Goal: Find specific page/section: Find specific page/section

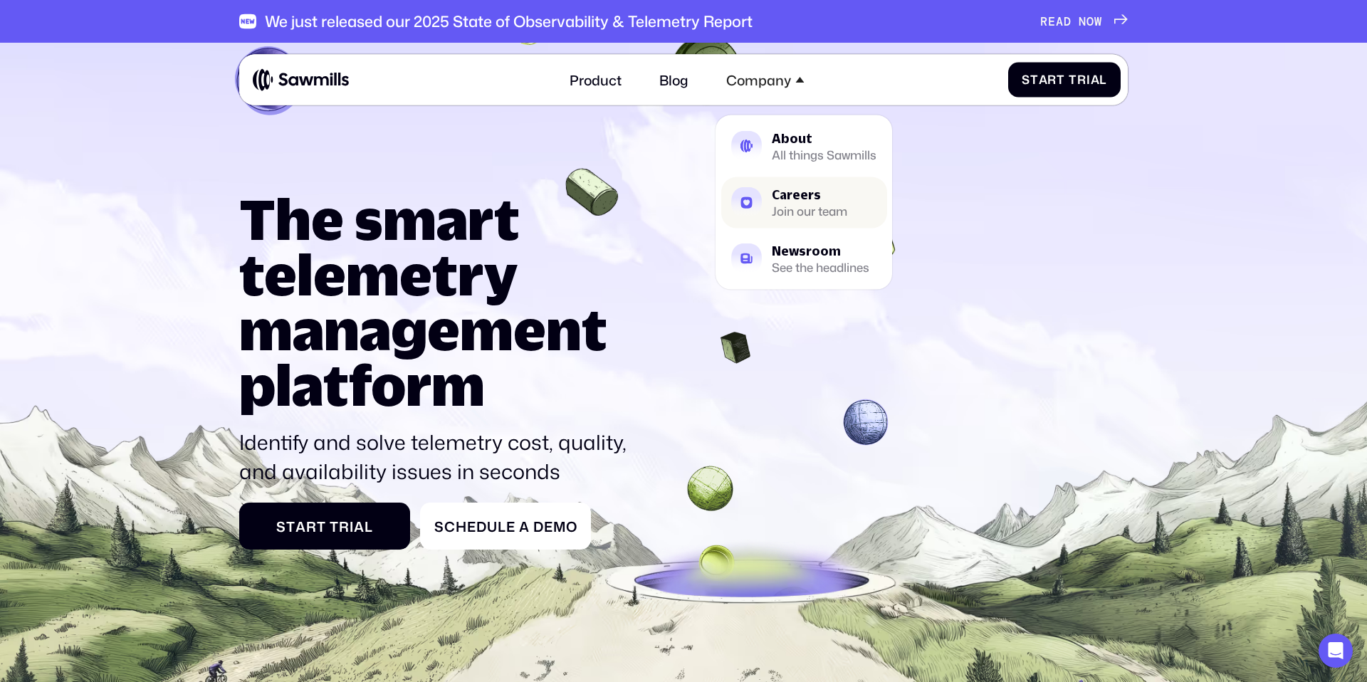
click at [796, 206] on div "Join our team" at bounding box center [809, 211] width 75 height 11
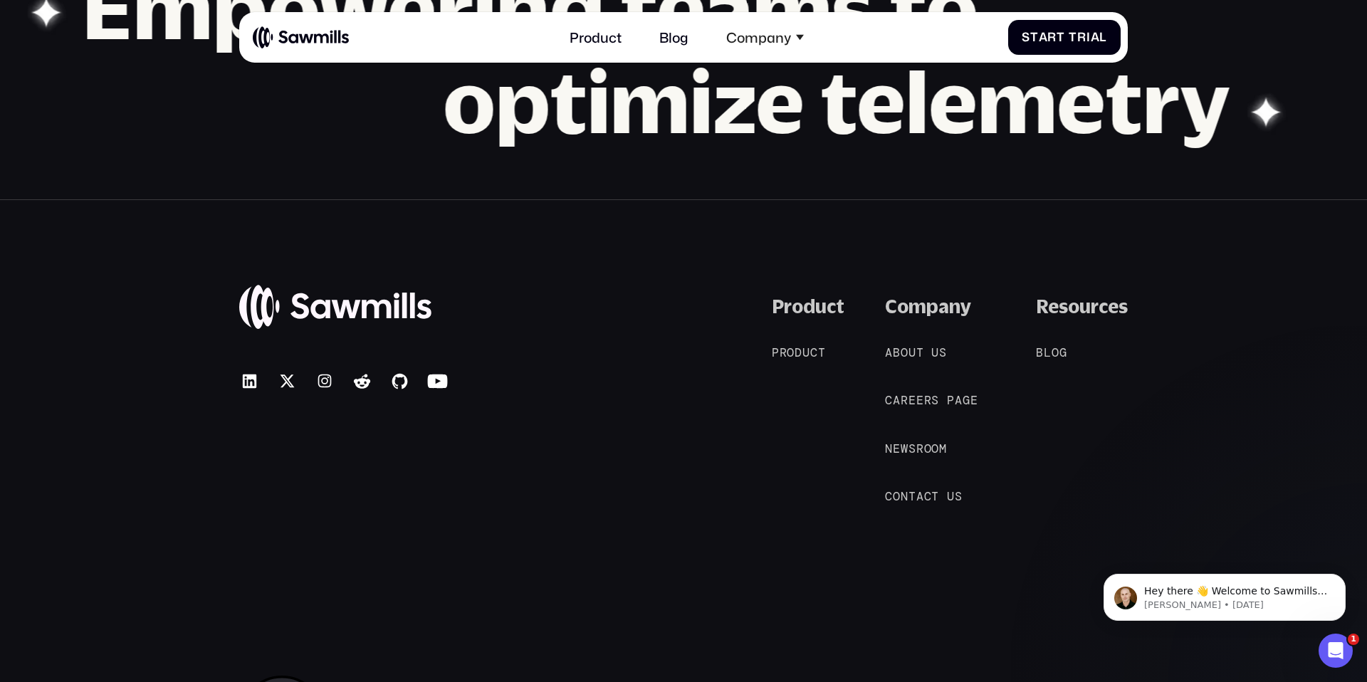
scroll to position [1668, 0]
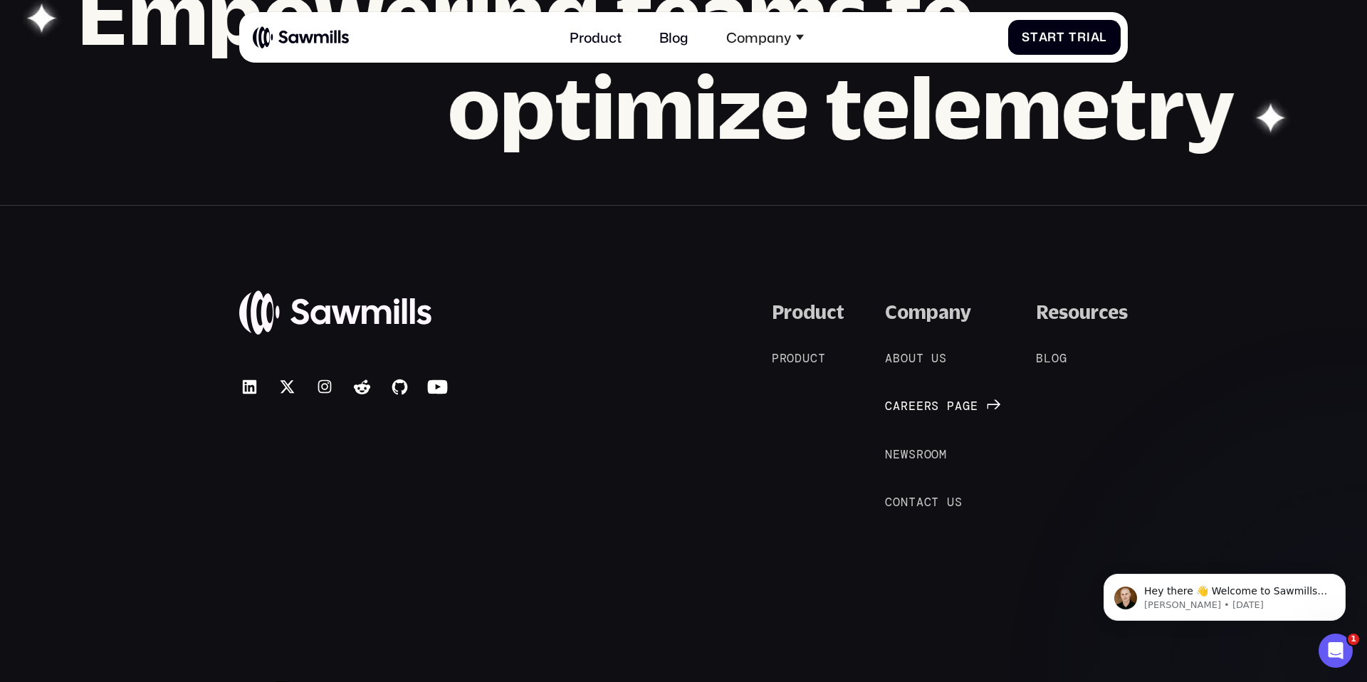
click at [958, 411] on span "a" at bounding box center [958, 406] width 8 height 14
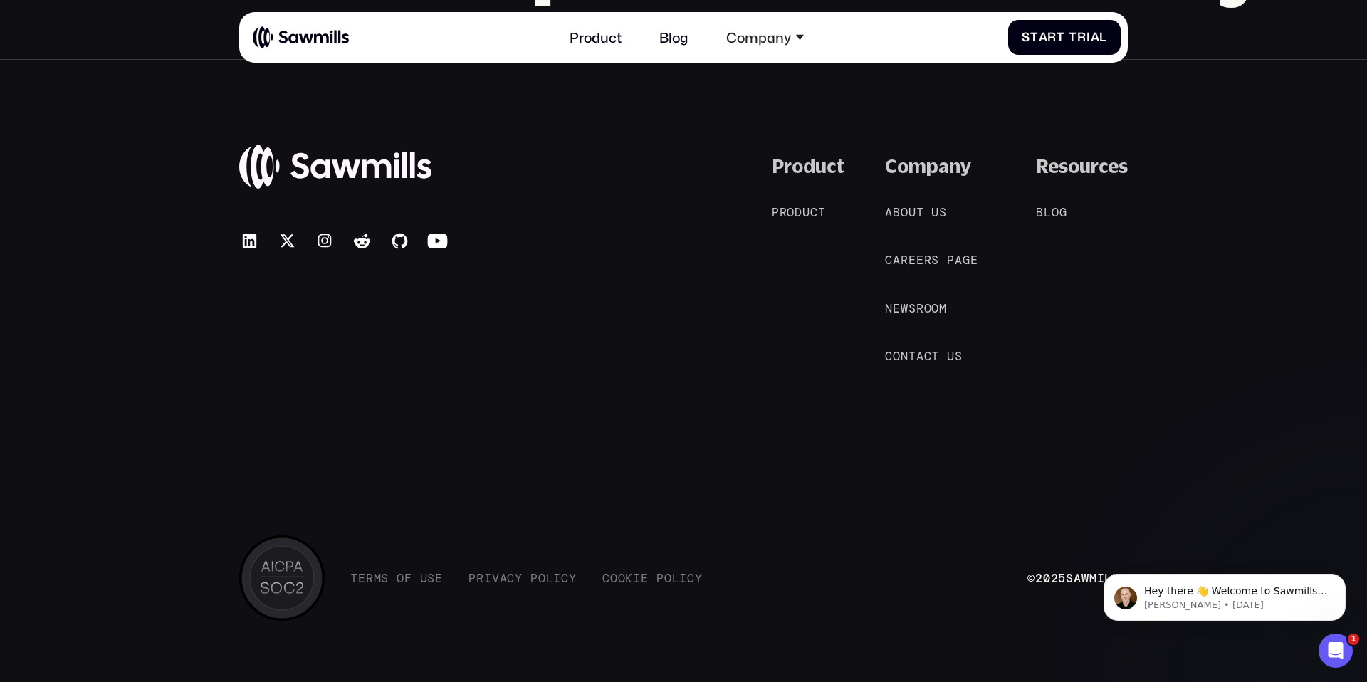
scroll to position [1808, 0]
